Goal: Transaction & Acquisition: Purchase product/service

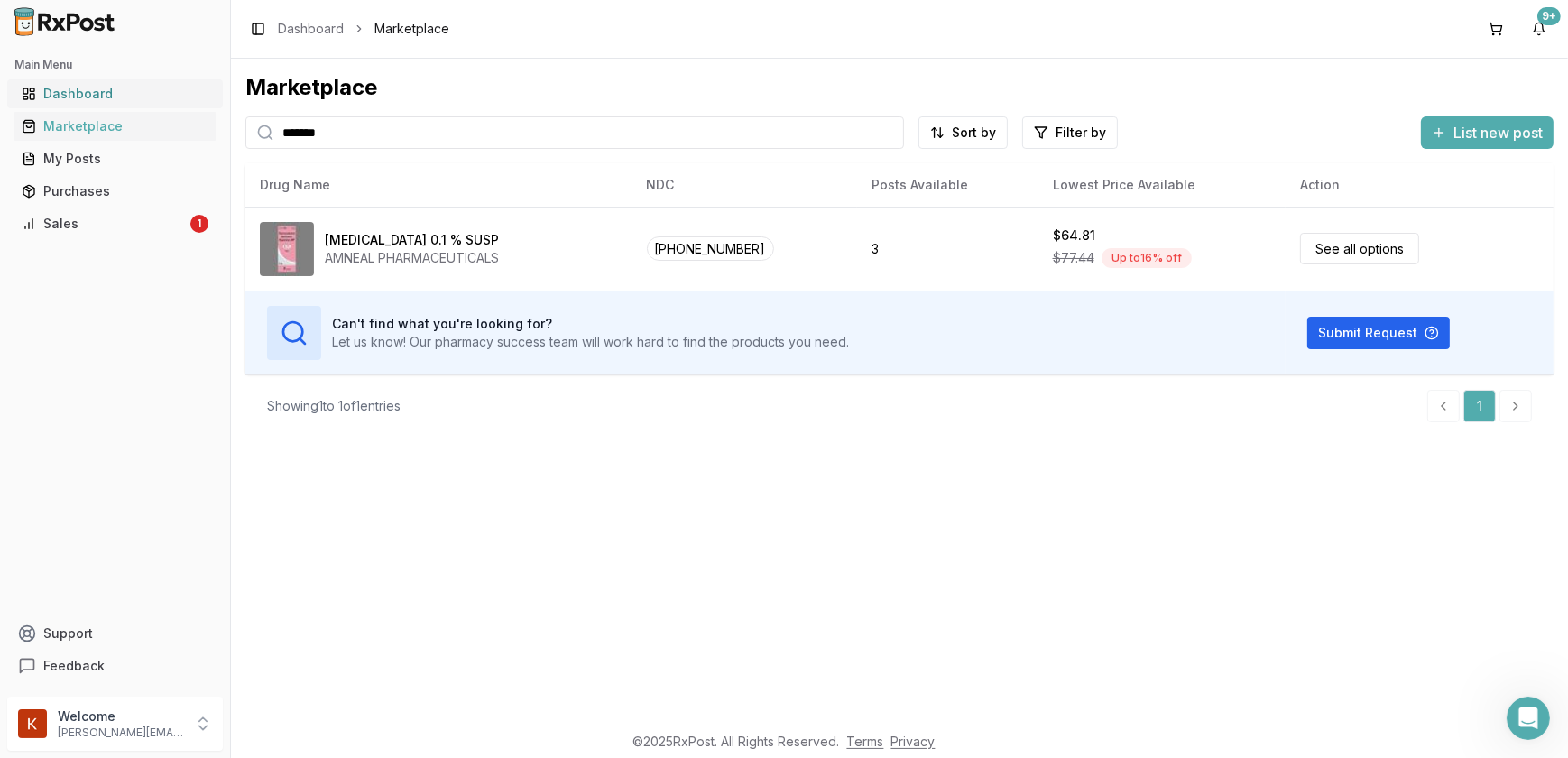
click at [85, 90] on div "Dashboard" at bounding box center [115, 93] width 187 height 18
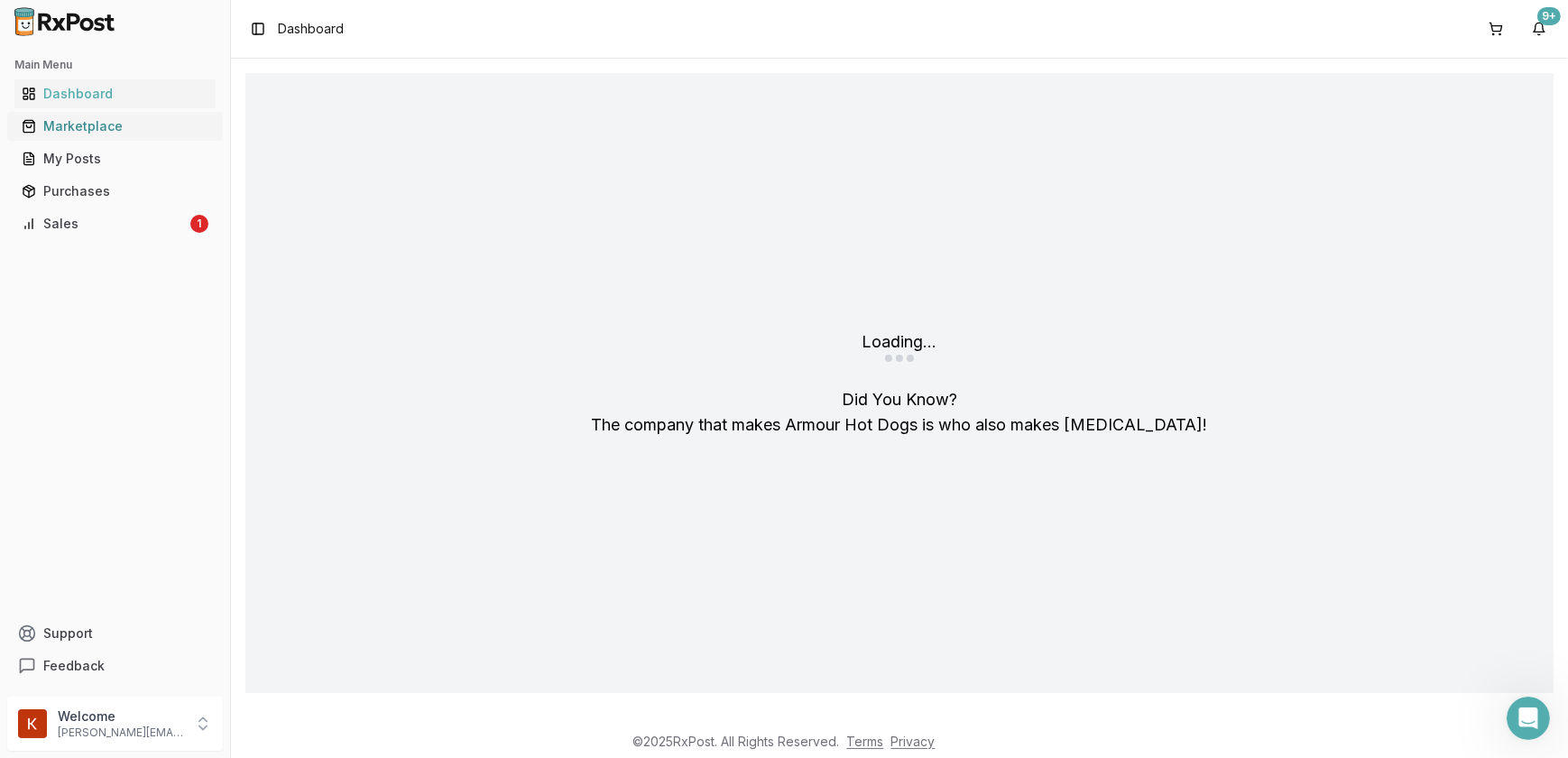
click at [83, 126] on div "Marketplace" at bounding box center [115, 126] width 187 height 18
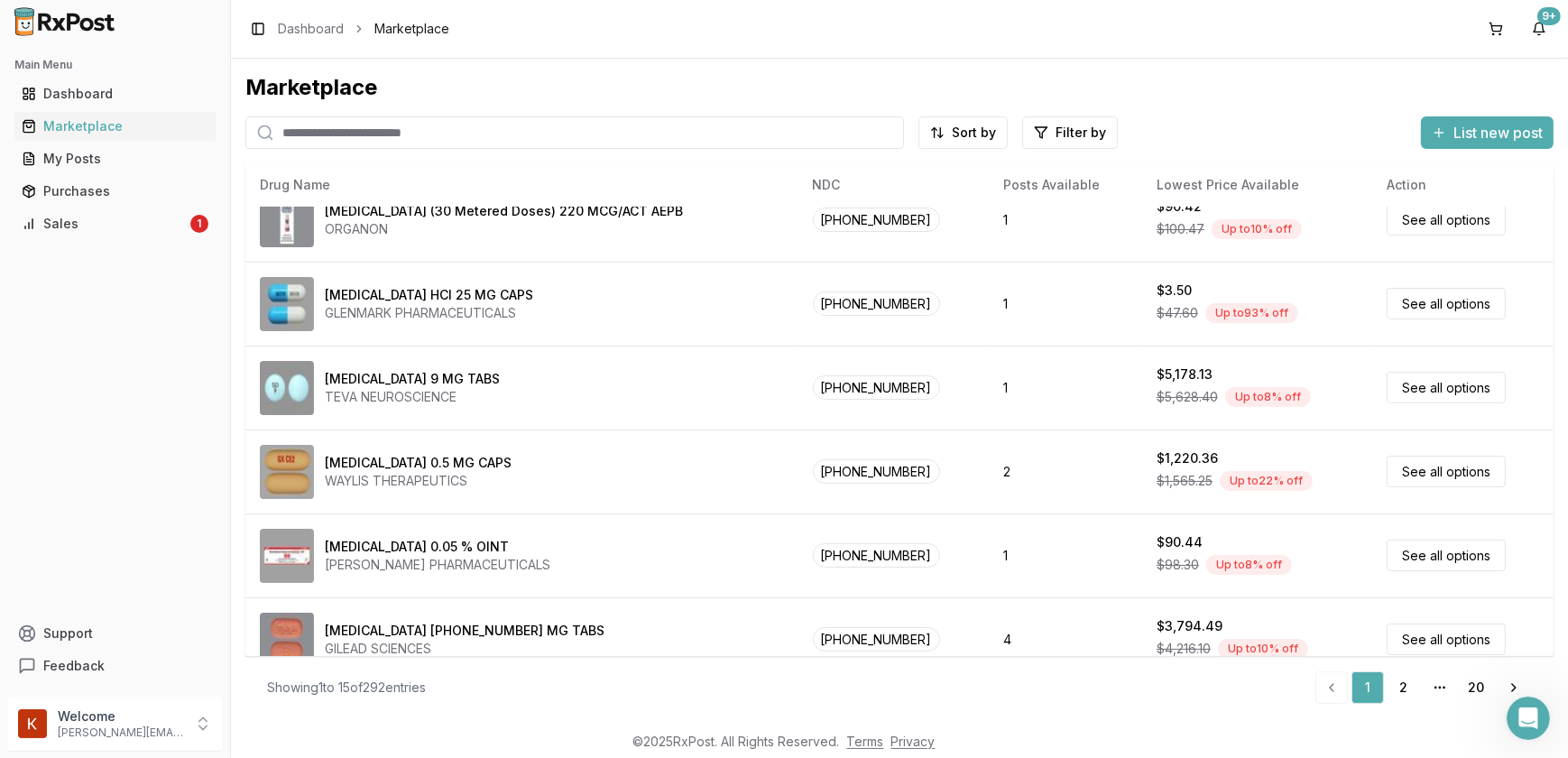
scroll to position [807, 0]
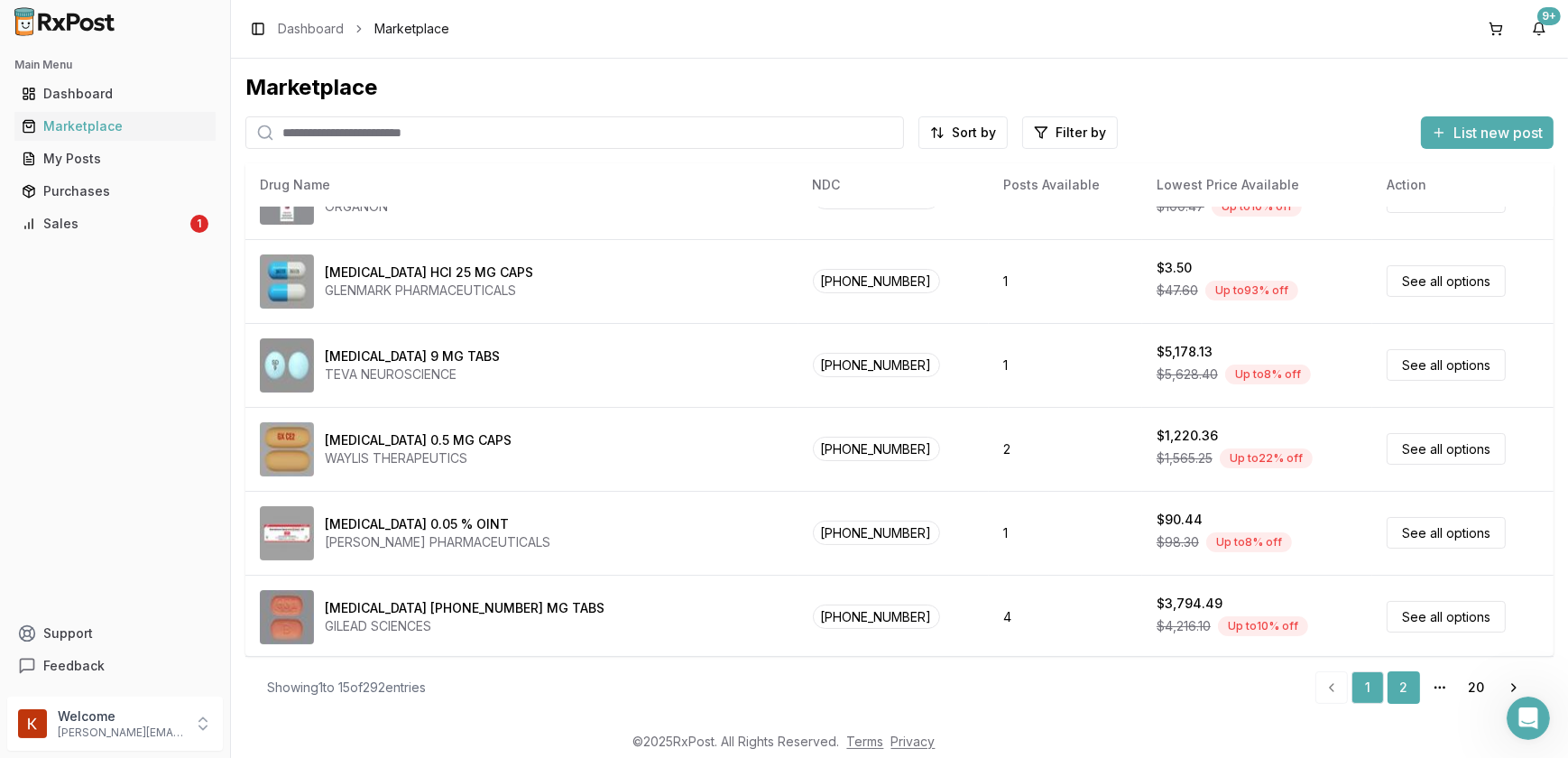
click at [1409, 684] on link "2" at bounding box center [1404, 687] width 32 height 32
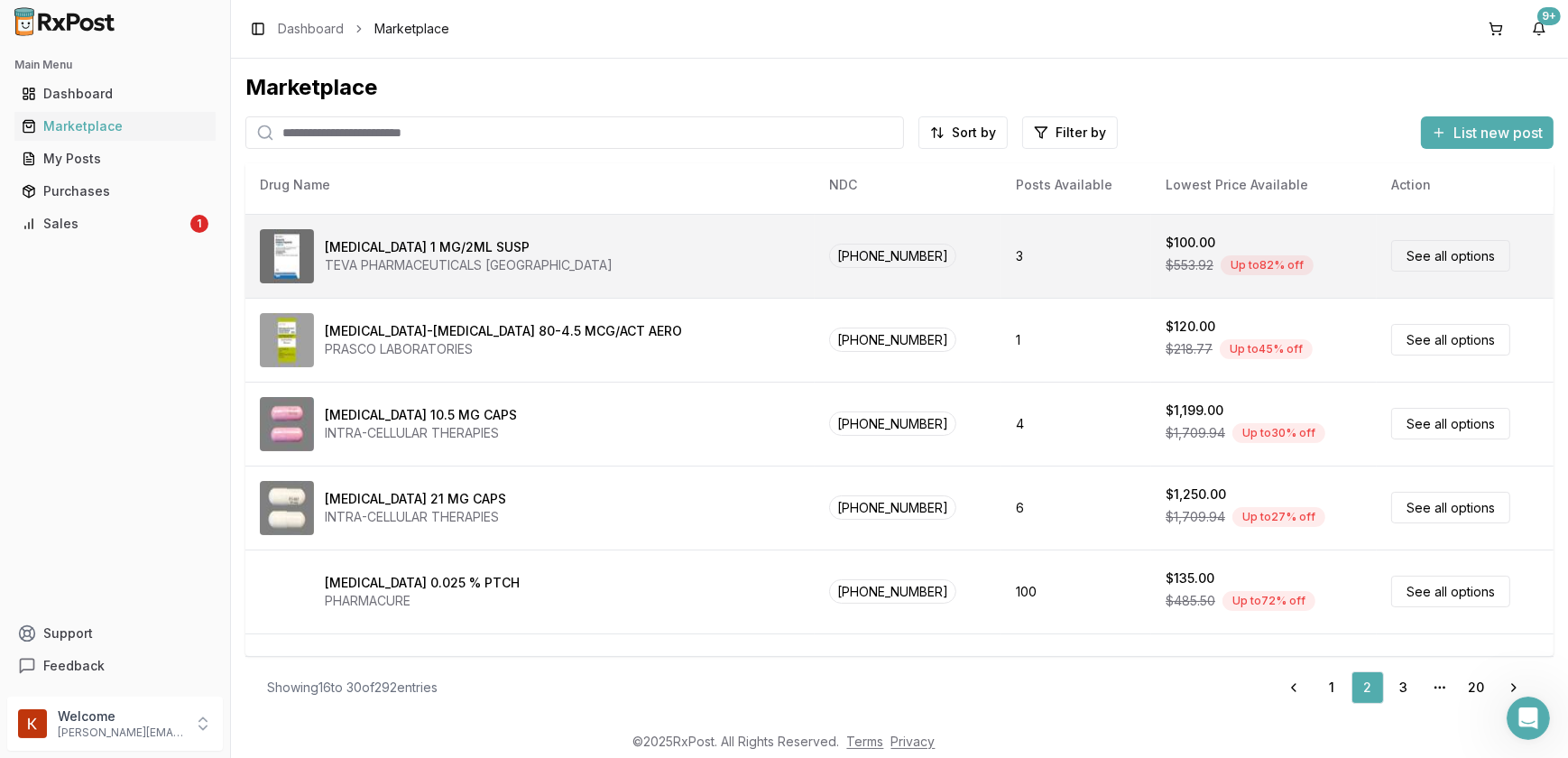
scroll to position [163, 0]
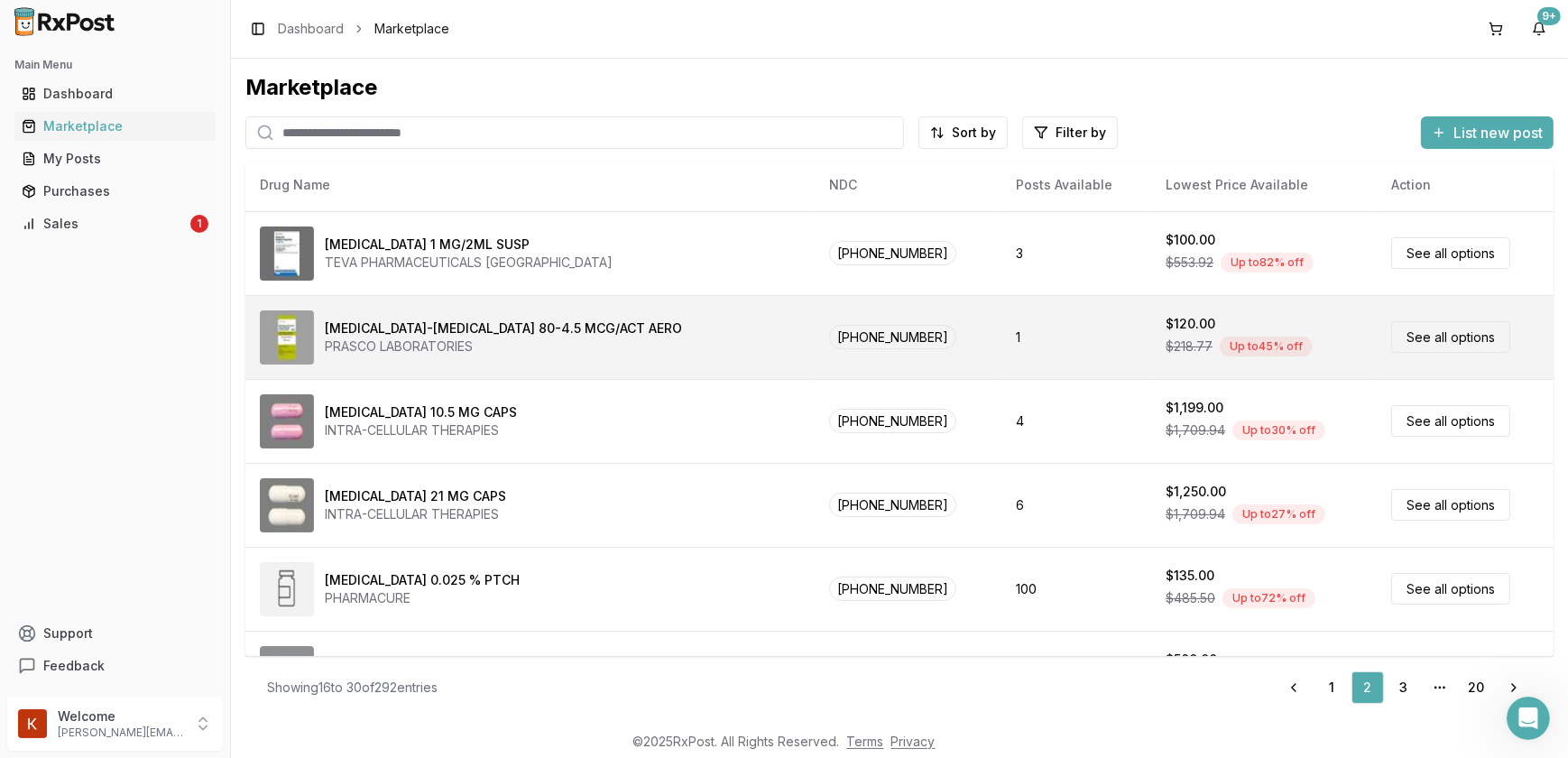
click at [523, 331] on div "[MEDICAL_DATA]-[MEDICAL_DATA] 80-4.5 MCG/ACT AERO" at bounding box center [503, 328] width 358 height 18
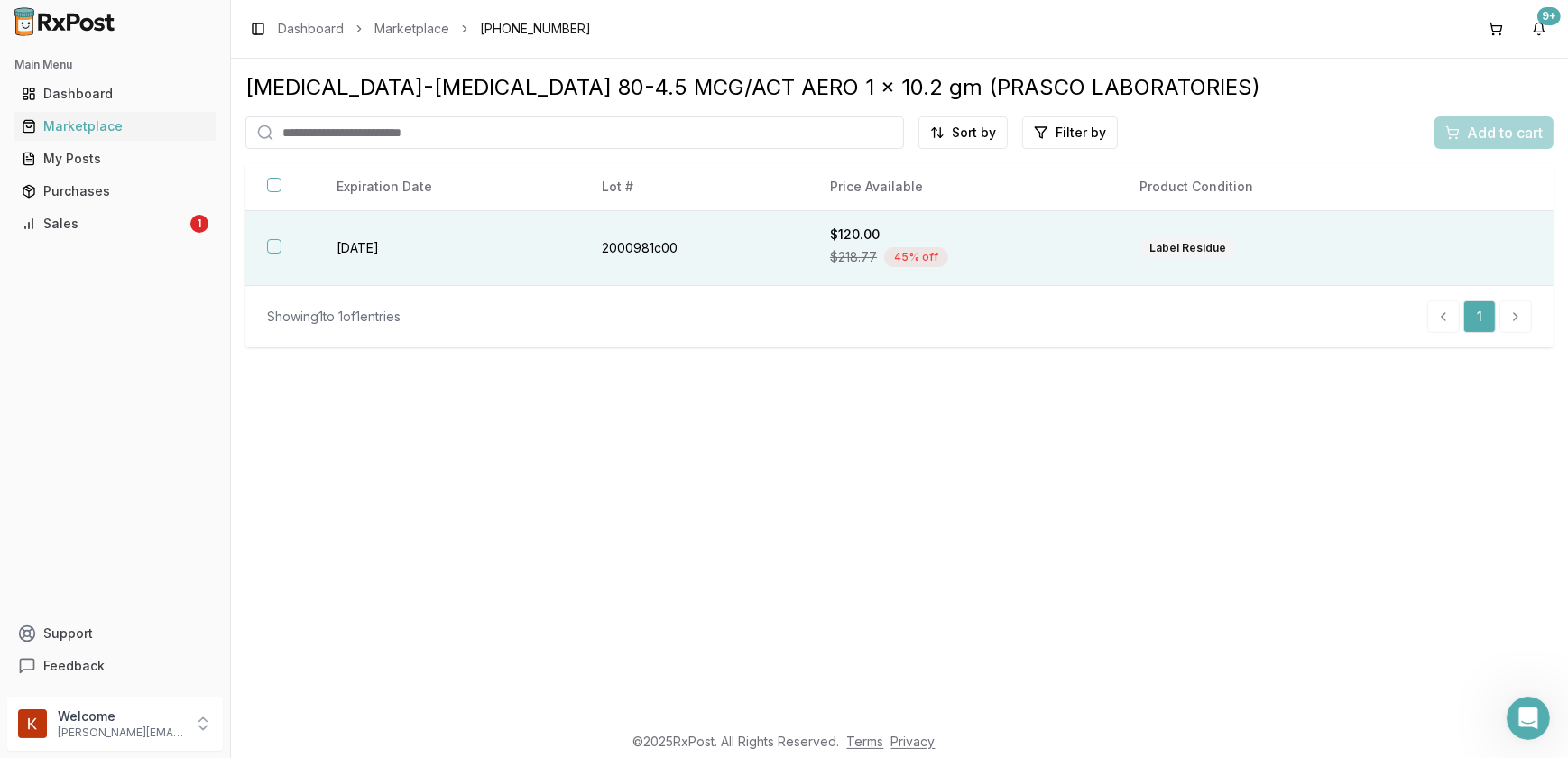
click at [288, 248] on th at bounding box center [280, 248] width 70 height 75
click at [1511, 131] on span "Add to cart" at bounding box center [1505, 132] width 76 height 22
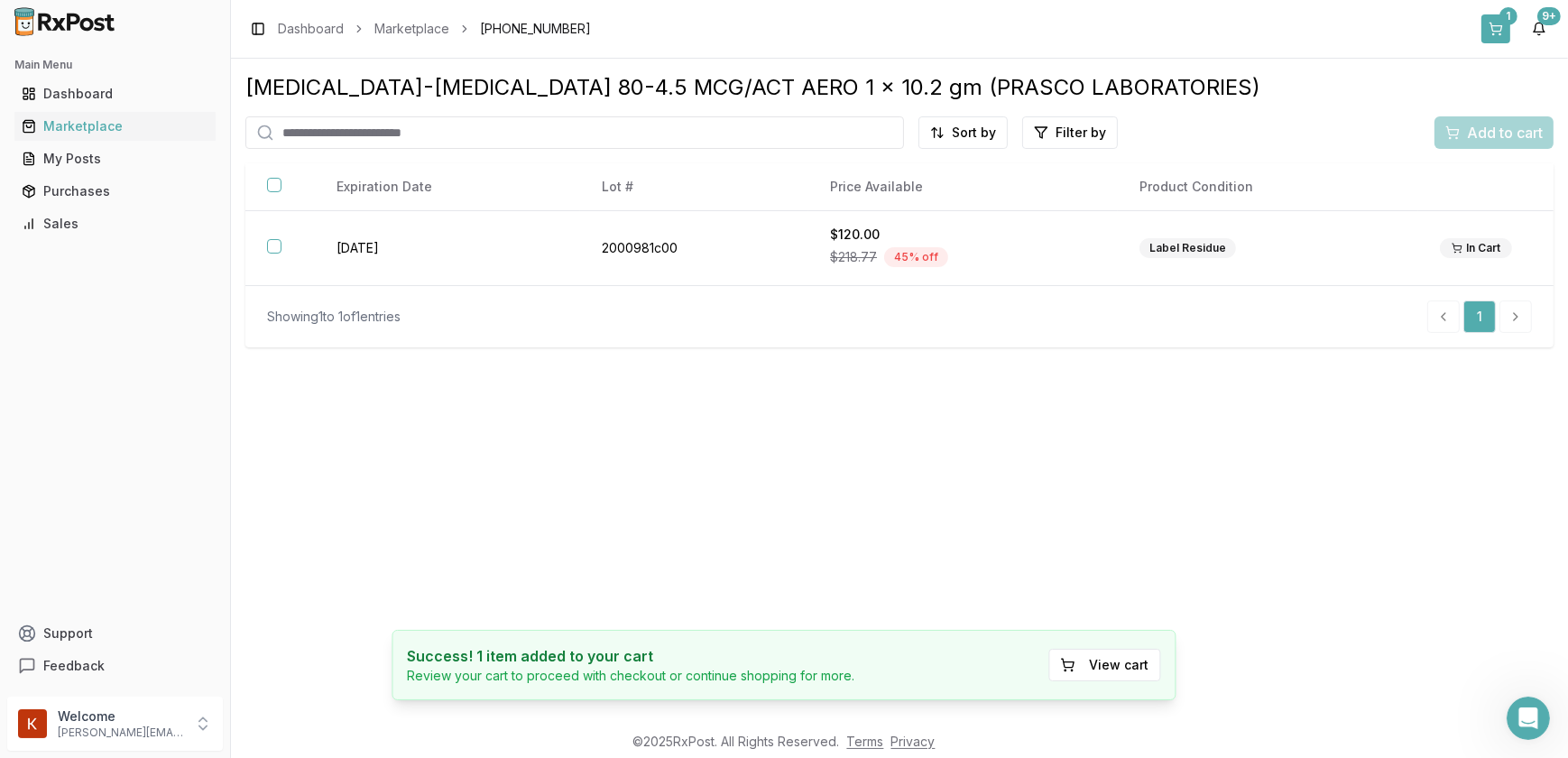
click at [1494, 36] on button "1" at bounding box center [1496, 28] width 29 height 29
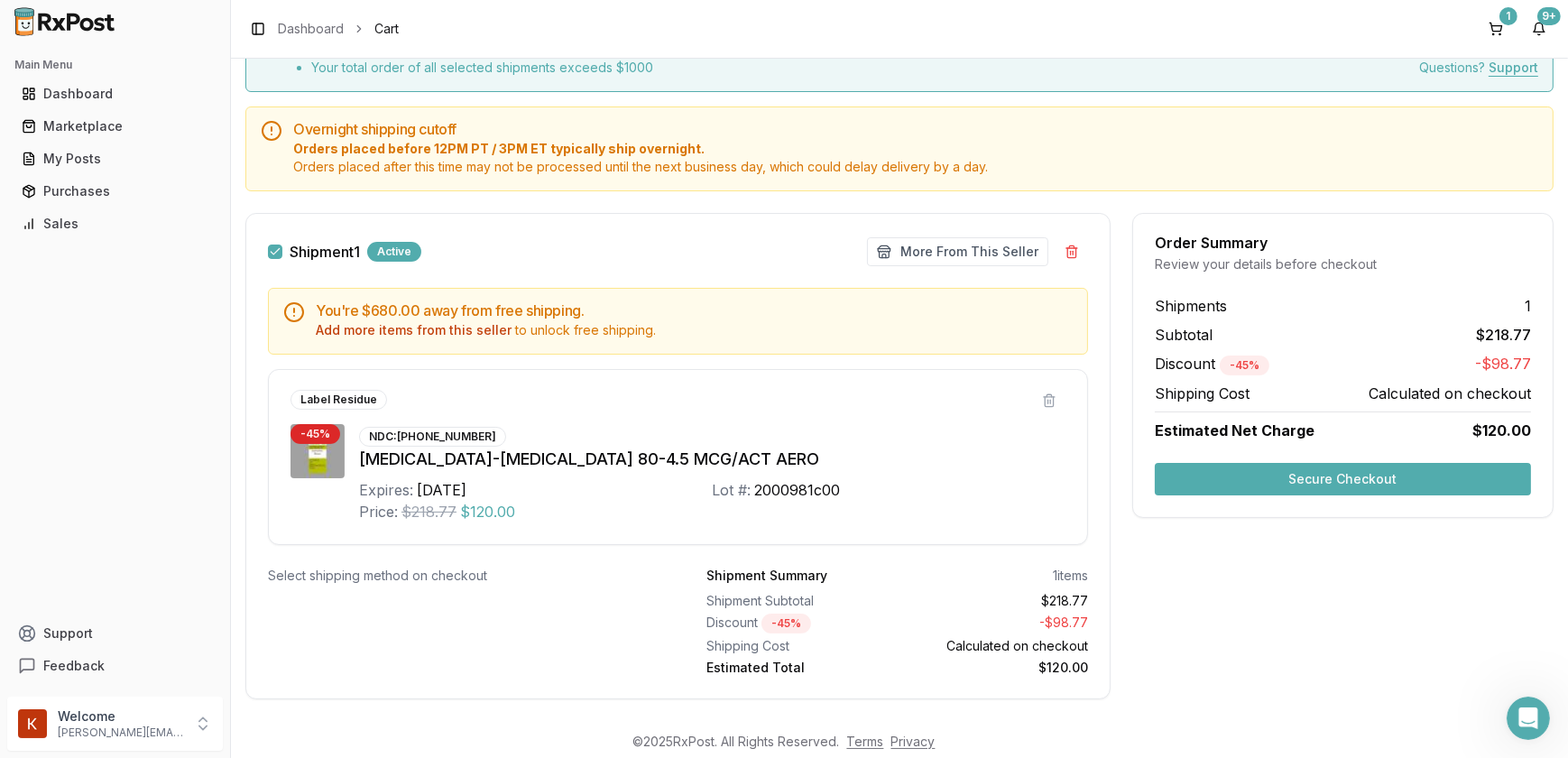
scroll to position [153, 0]
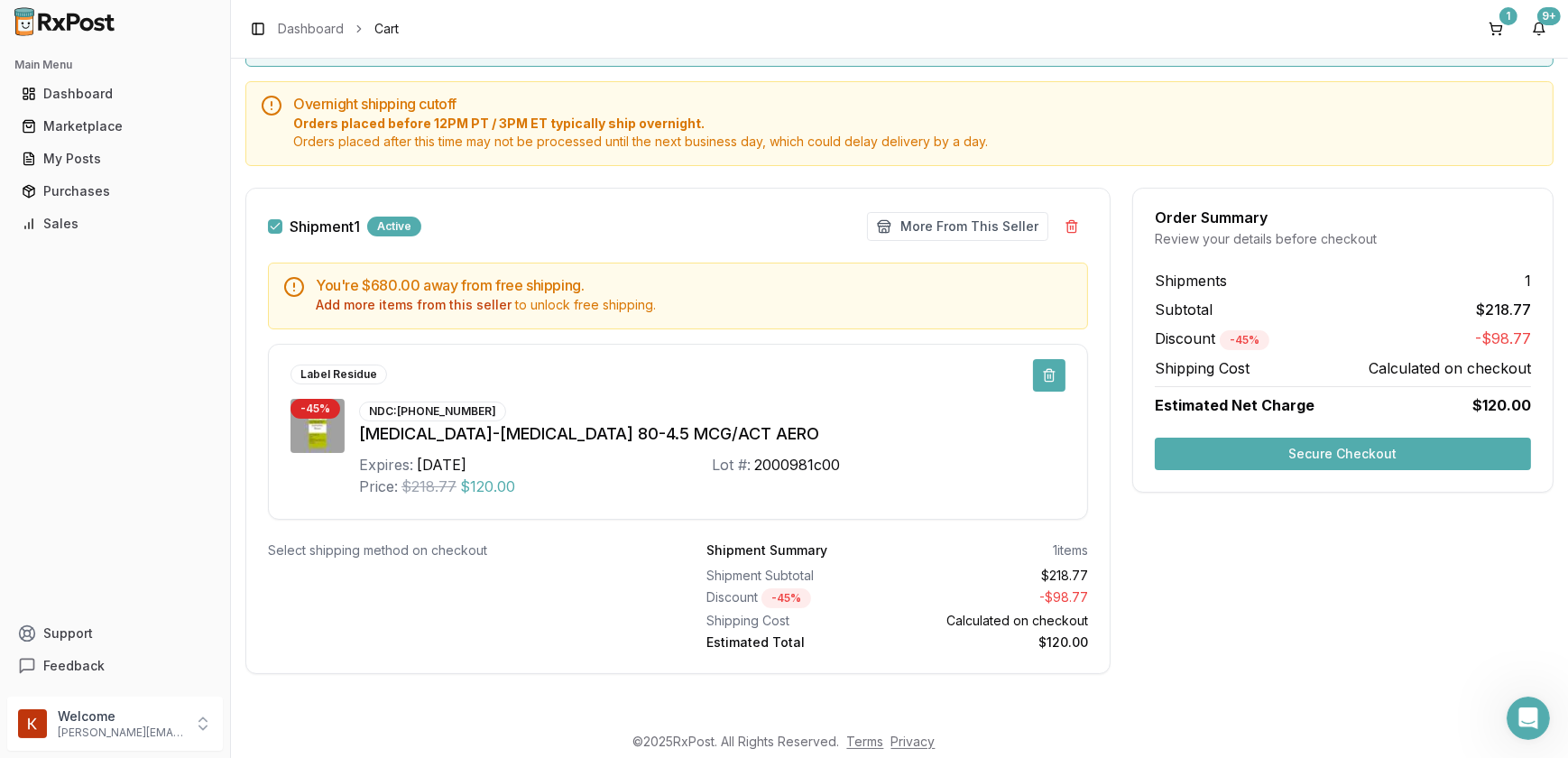
click at [1040, 370] on button at bounding box center [1050, 375] width 32 height 32
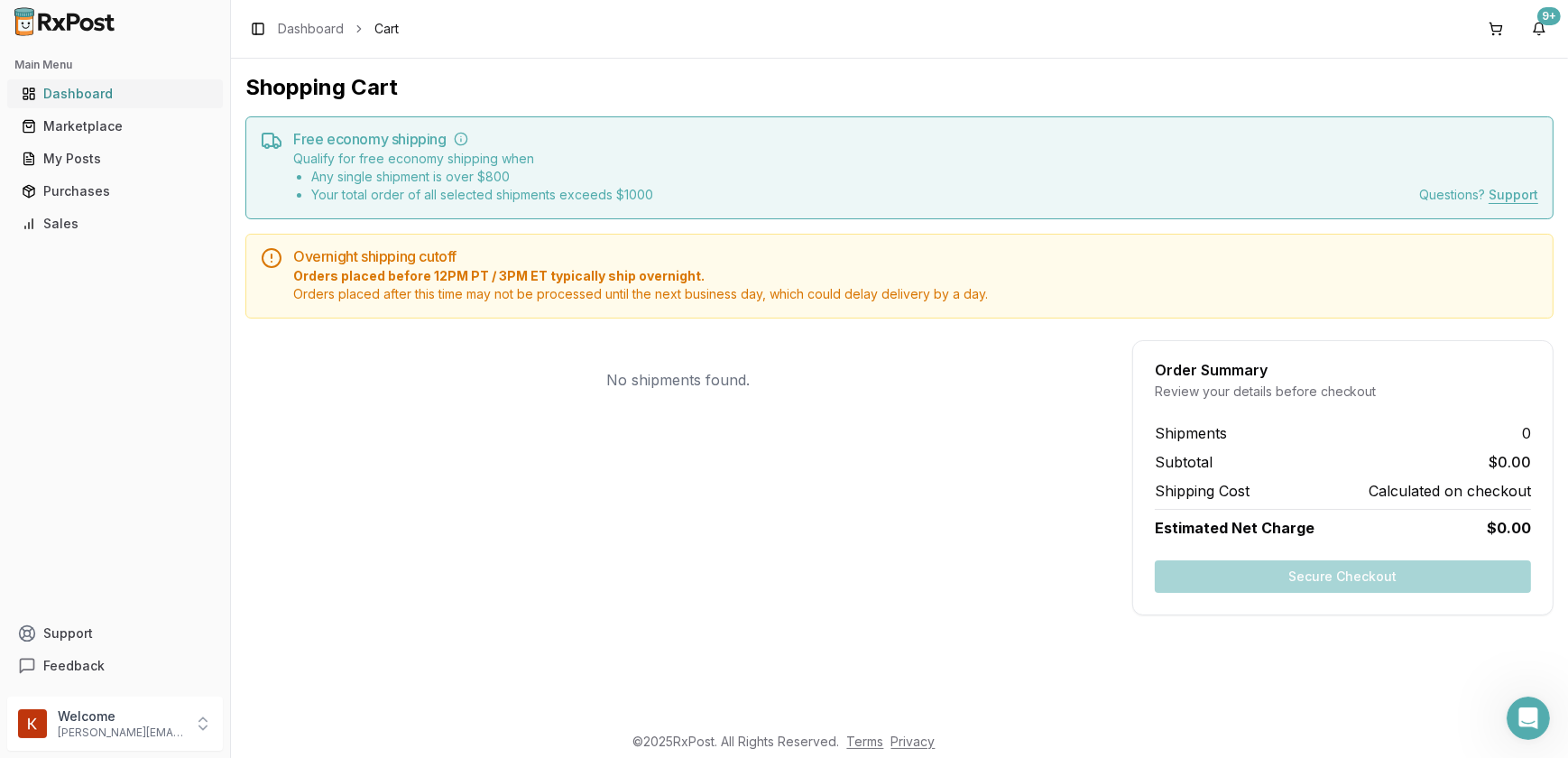
click at [65, 98] on div "Dashboard" at bounding box center [115, 93] width 187 height 18
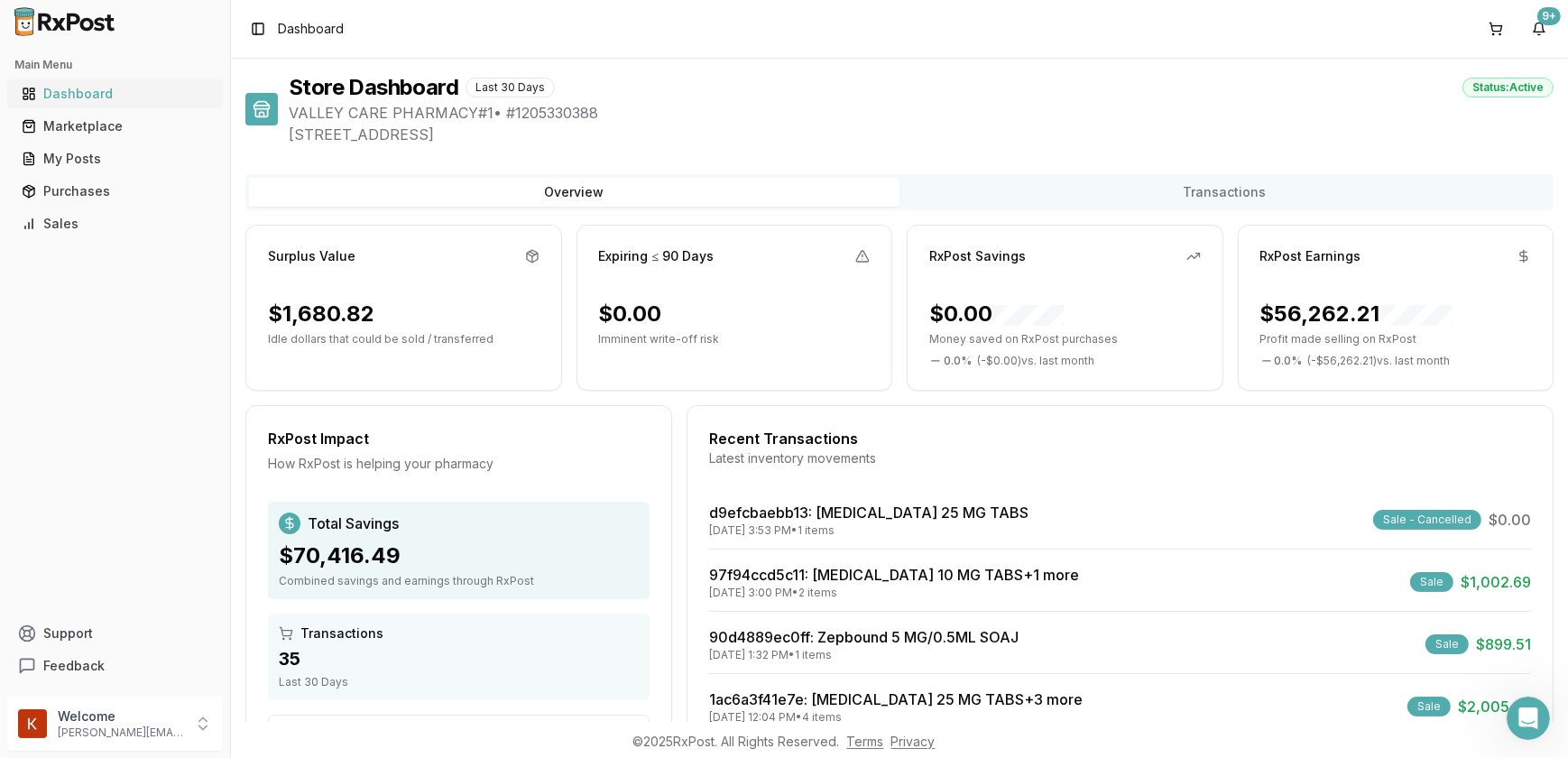
click at [104, 98] on div "Dashboard" at bounding box center [115, 93] width 187 height 18
click at [99, 132] on div "Marketplace" at bounding box center [115, 126] width 187 height 18
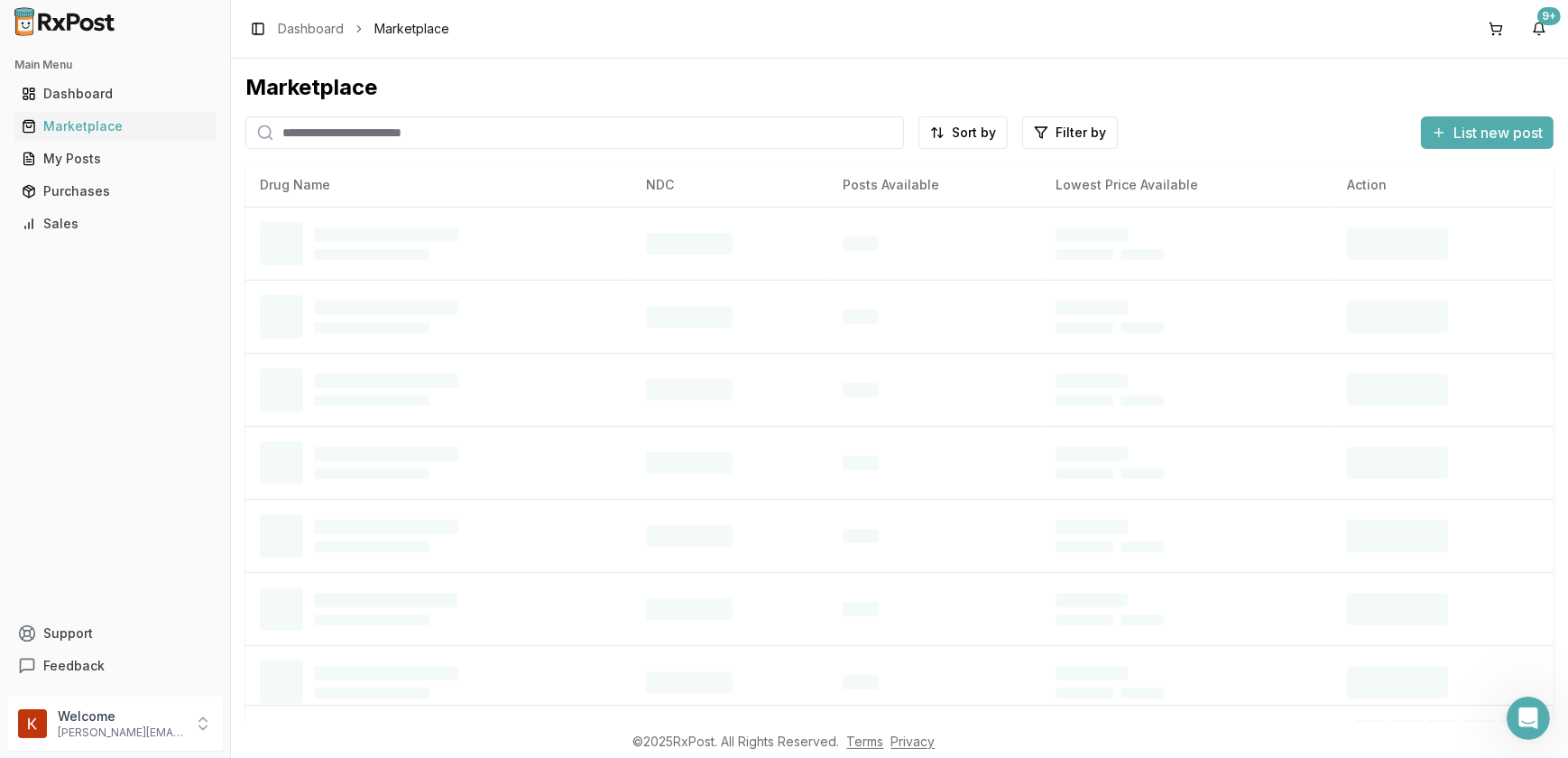
click at [311, 131] on input "search" at bounding box center [575, 132] width 659 height 32
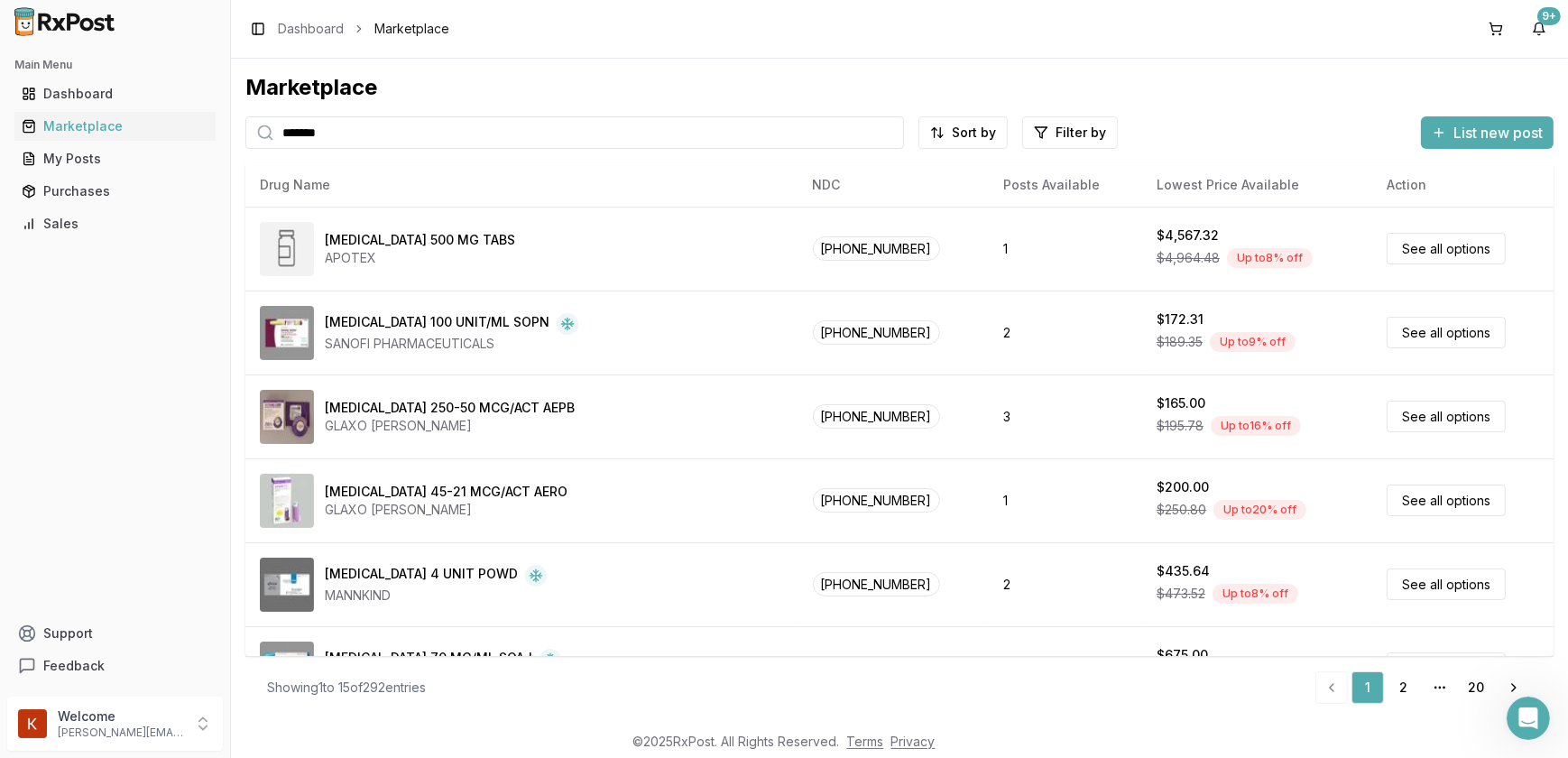
type input "*******"
